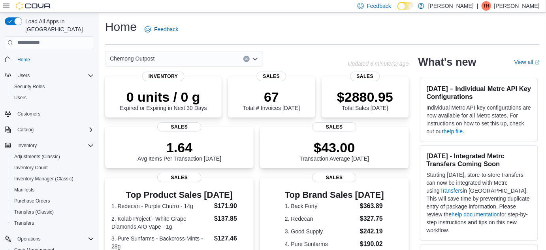
click at [228, 59] on div "Chemong Outpost" at bounding box center [184, 59] width 158 height 16
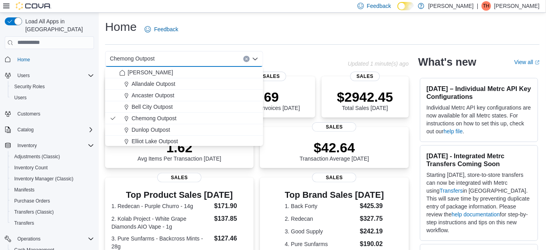
click at [309, 57] on div "Chemong Outpost Combo box. Selected. Chemong Outpost. Press Backspace to delete…" at bounding box center [226, 59] width 243 height 16
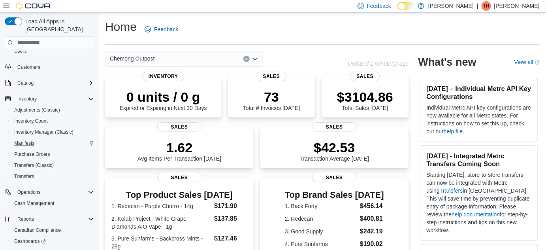
scroll to position [79, 0]
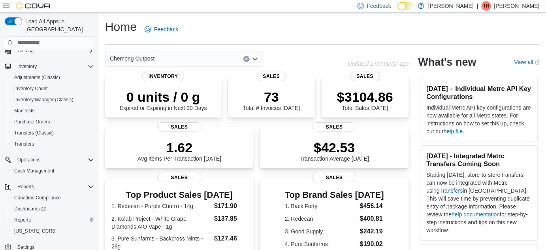
click at [48, 215] on div "Reports" at bounding box center [52, 219] width 83 height 9
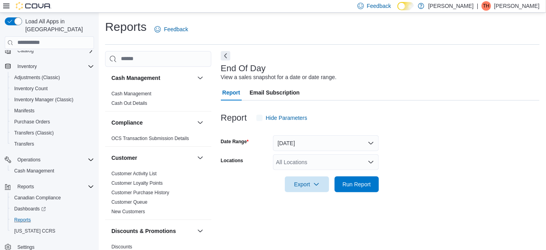
scroll to position [10, 0]
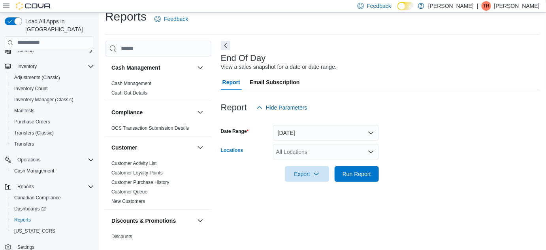
click at [295, 152] on div "All Locations" at bounding box center [326, 152] width 106 height 16
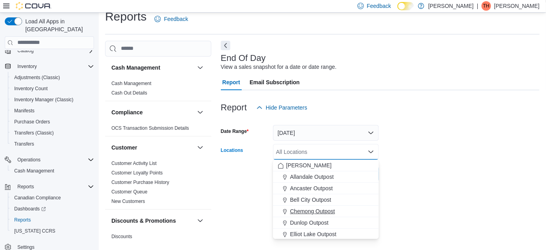
click at [312, 214] on span "Chemong Outpost" at bounding box center [312, 211] width 45 height 8
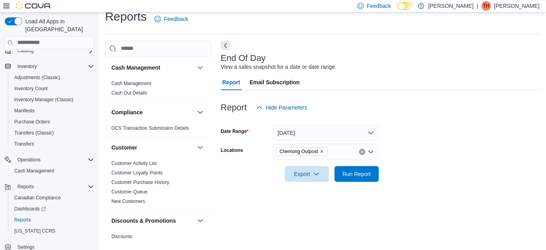
click at [387, 157] on form "Date Range Today Locations Chemong Outpost Export Run Report" at bounding box center [380, 148] width 319 height 66
click at [372, 170] on span "Run Report" at bounding box center [357, 174] width 35 height 16
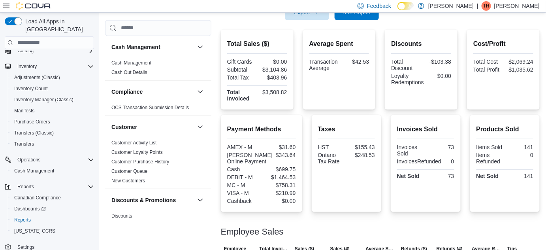
scroll to position [168, 0]
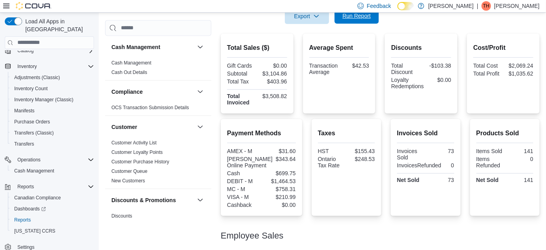
click at [364, 20] on span "Run Report" at bounding box center [357, 16] width 35 height 16
drag, startPoint x: 345, startPoint y: 21, endPoint x: 345, endPoint y: 28, distance: 6.7
click at [345, 23] on span "Run Report" at bounding box center [357, 16] width 35 height 16
click at [339, 17] on button "Run Report" at bounding box center [357, 16] width 44 height 16
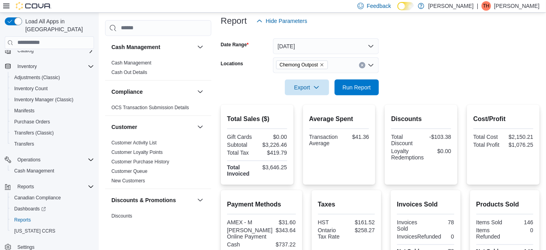
scroll to position [96, 0]
click at [364, 99] on div at bounding box center [380, 100] width 319 height 9
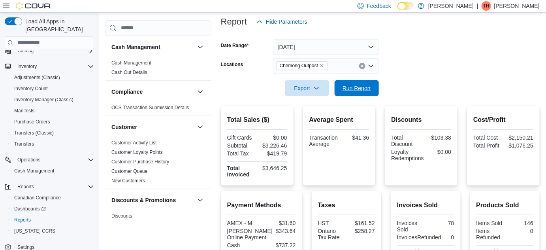
drag, startPoint x: 365, startPoint y: 92, endPoint x: 468, endPoint y: 49, distance: 111.2
click at [365, 92] on span "Run Report" at bounding box center [357, 88] width 35 height 16
click at [368, 91] on span "Run Report" at bounding box center [357, 88] width 28 height 8
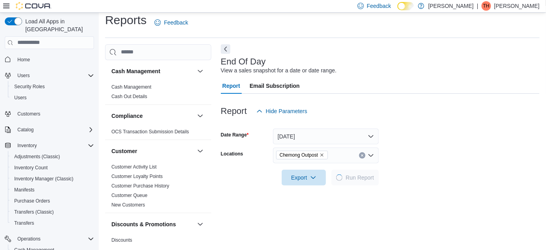
scroll to position [10, 0]
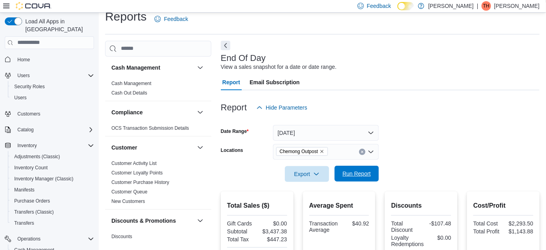
click at [359, 181] on span "Run Report" at bounding box center [357, 174] width 35 height 16
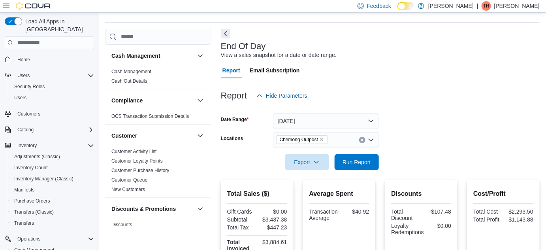
scroll to position [0, 0]
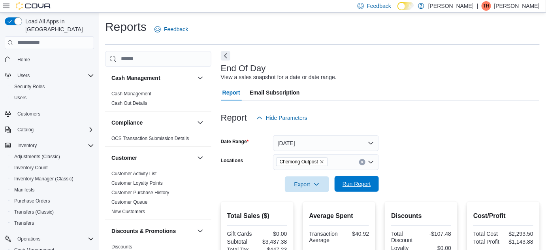
click at [353, 185] on span "Run Report" at bounding box center [357, 184] width 28 height 8
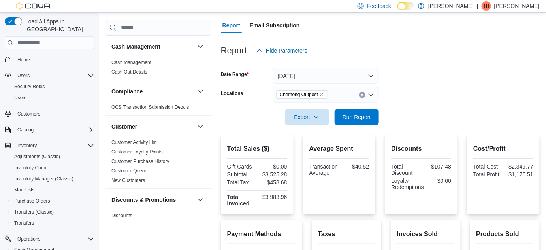
scroll to position [72, 0]
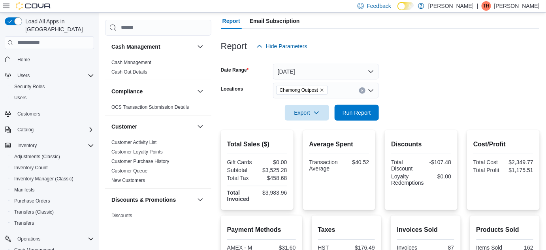
click at [405, 110] on form "Date Range Today Locations Chemong Outpost Export Run Report" at bounding box center [380, 87] width 319 height 66
click at [465, 74] on form "Date Range Today Locations Chemong Outpost Export Run Report" at bounding box center [380, 87] width 319 height 66
click at [372, 117] on span "Run Report" at bounding box center [357, 112] width 35 height 16
click at [353, 110] on span "Run Report" at bounding box center [357, 112] width 28 height 8
click at [372, 115] on span "Run Report" at bounding box center [357, 112] width 35 height 16
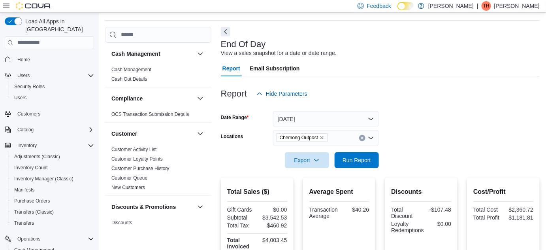
scroll to position [0, 0]
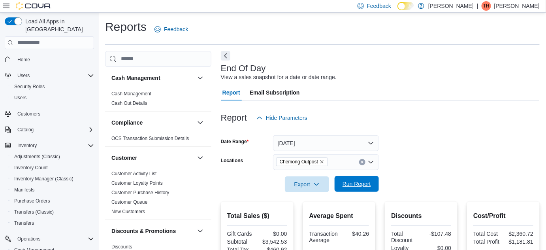
click at [359, 181] on span "Run Report" at bounding box center [357, 184] width 28 height 8
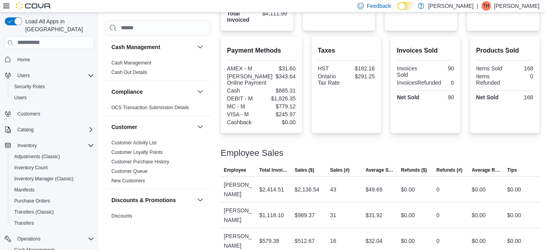
scroll to position [240, 0]
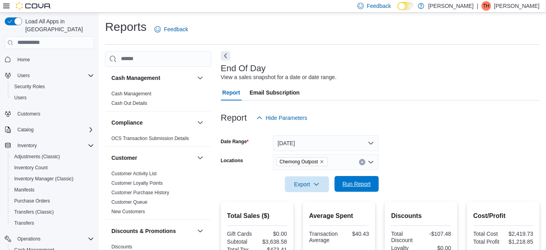
click at [362, 183] on span "Run Report" at bounding box center [357, 184] width 28 height 8
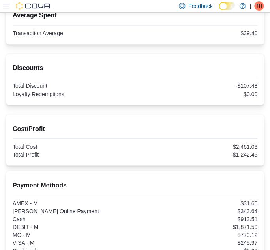
scroll to position [323, 0]
